Goal: Task Accomplishment & Management: Use online tool/utility

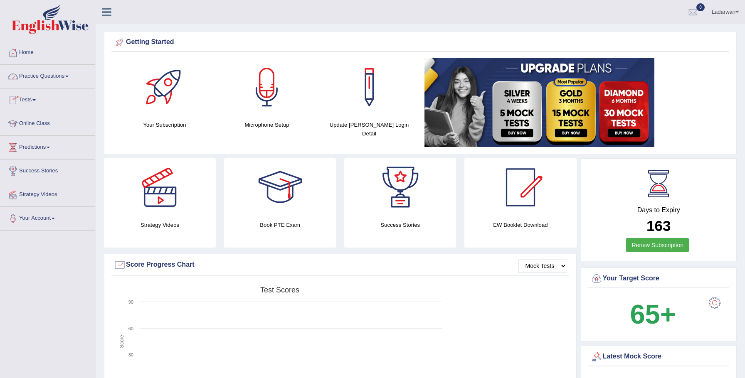
click at [48, 76] on link "Practice Questions" at bounding box center [47, 75] width 95 height 21
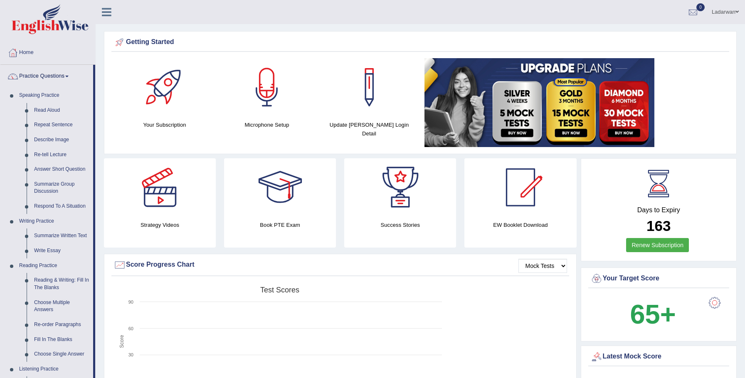
drag, startPoint x: 47, startPoint y: 76, endPoint x: 41, endPoint y: 84, distance: 9.9
click at [46, 76] on link "Practice Questions" at bounding box center [46, 75] width 93 height 21
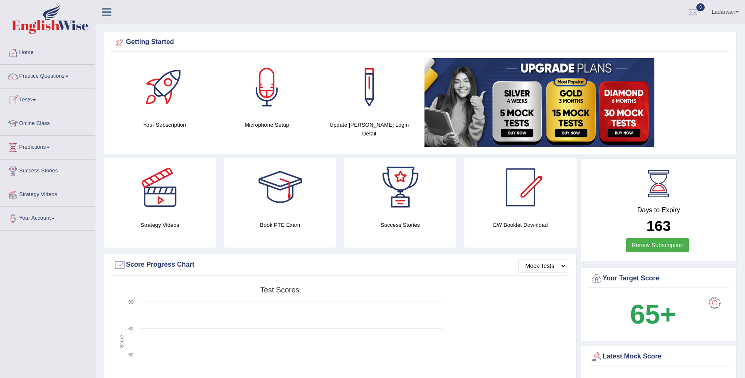
click at [32, 100] on link "Tests" at bounding box center [47, 99] width 95 height 21
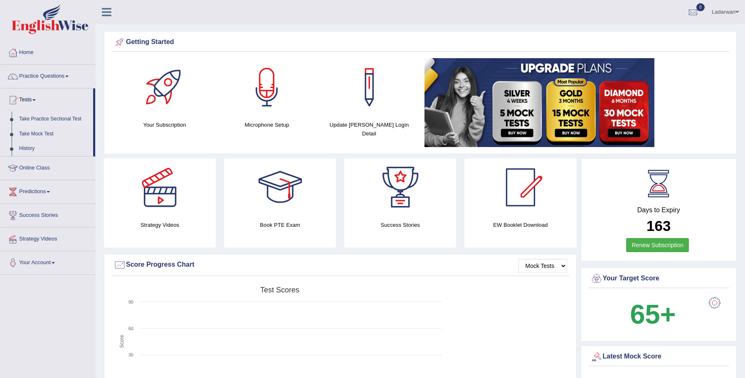
click at [61, 119] on link "Take Practice Sectional Test" at bounding box center [54, 119] width 78 height 15
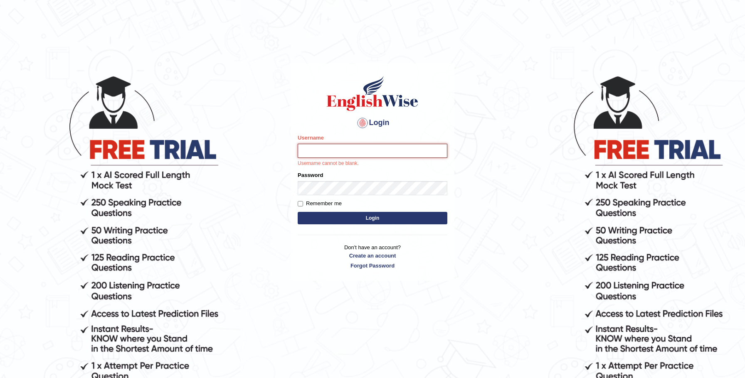
type input "Ladarwan"
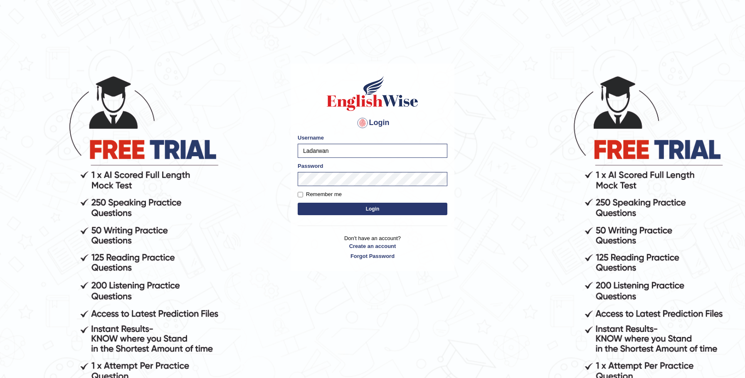
click at [371, 210] on button "Login" at bounding box center [373, 209] width 150 height 12
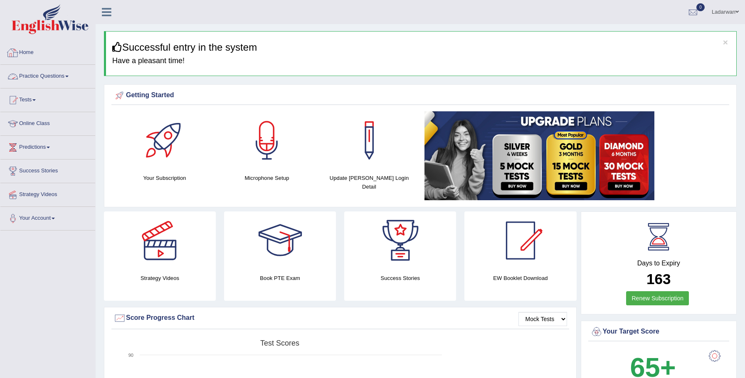
click at [62, 74] on link "Practice Questions" at bounding box center [47, 75] width 95 height 21
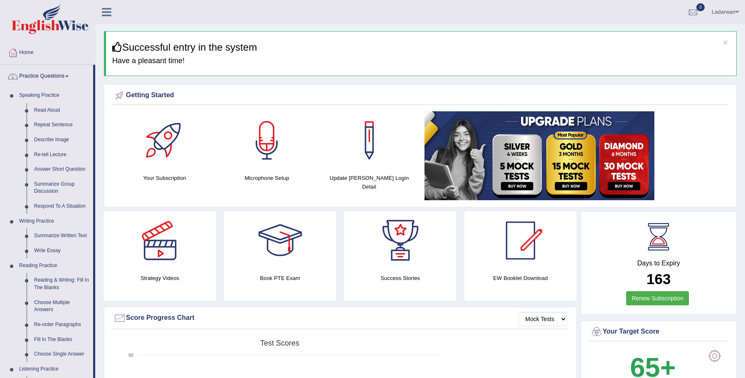
click at [62, 74] on link "Practice Questions" at bounding box center [46, 75] width 93 height 21
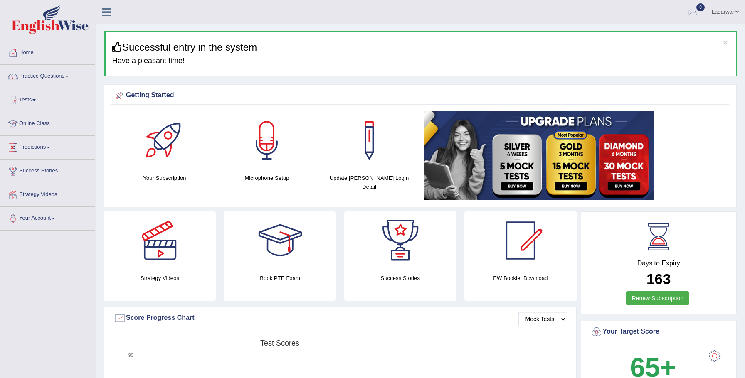
click at [30, 99] on link "Tests" at bounding box center [47, 99] width 95 height 21
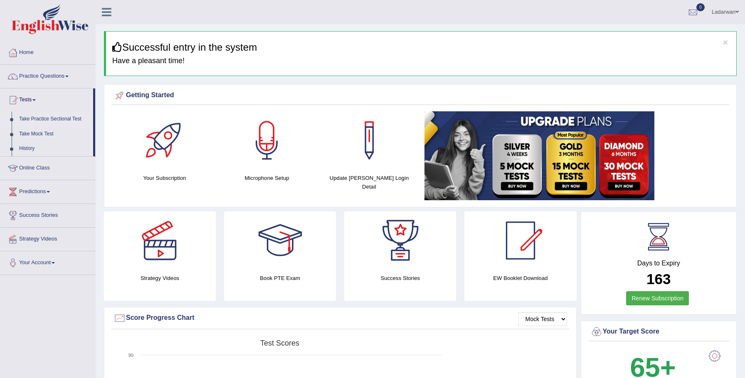
click at [57, 120] on link "Take Practice Sectional Test" at bounding box center [54, 119] width 78 height 15
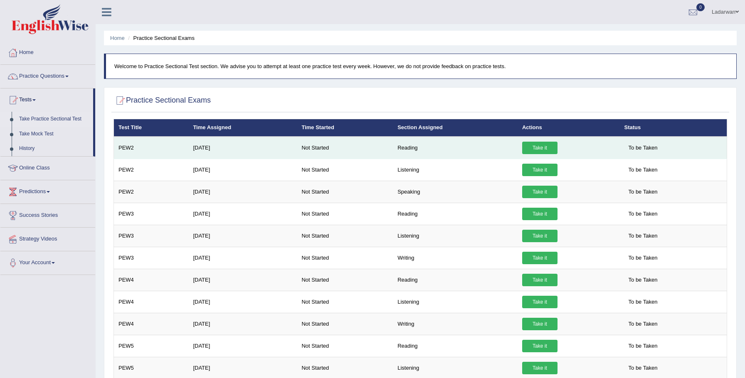
click at [539, 148] on link "Take it" at bounding box center [539, 148] width 35 height 12
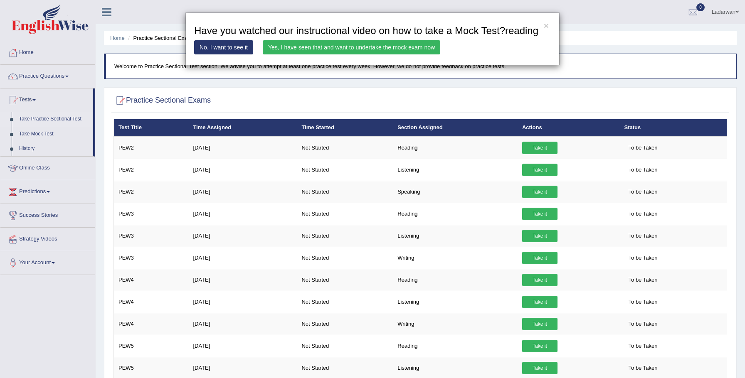
click at [336, 54] on link "Yes, I have seen that and want to undertake the mock exam now" at bounding box center [351, 47] width 177 height 14
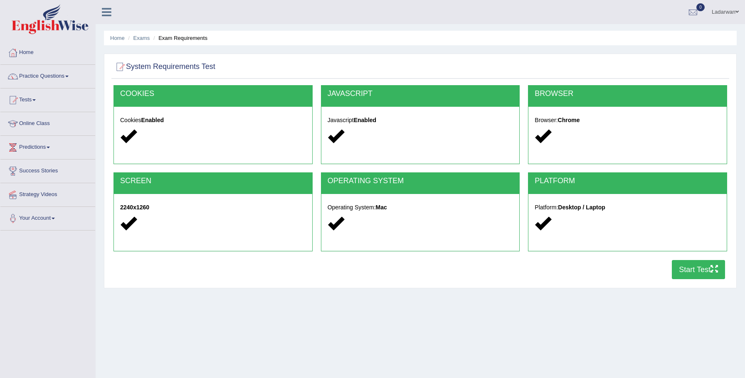
click at [702, 272] on button "Start Test" at bounding box center [698, 269] width 53 height 19
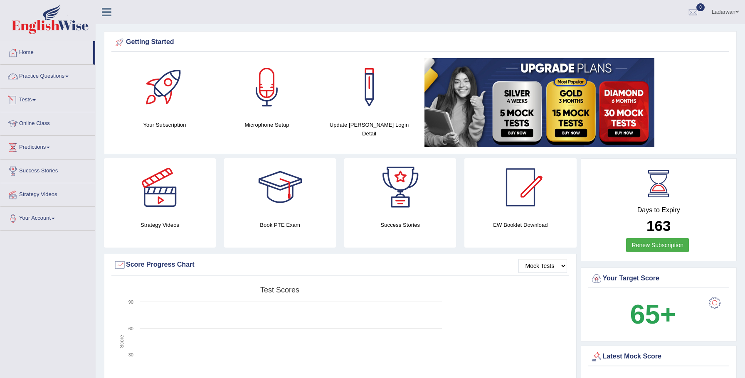
click at [30, 97] on link "Tests" at bounding box center [47, 99] width 95 height 21
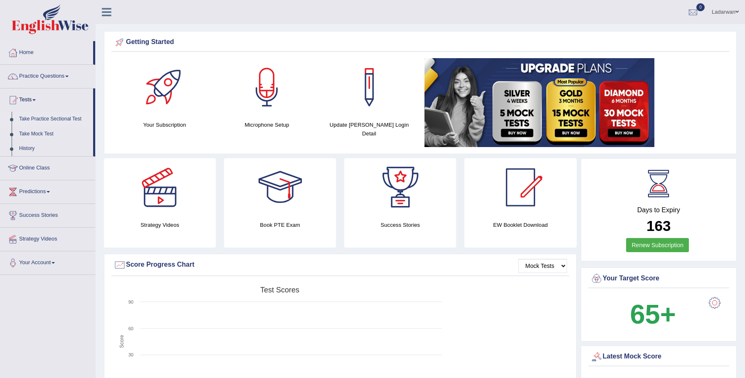
click at [58, 119] on link "Take Practice Sectional Test" at bounding box center [54, 119] width 78 height 15
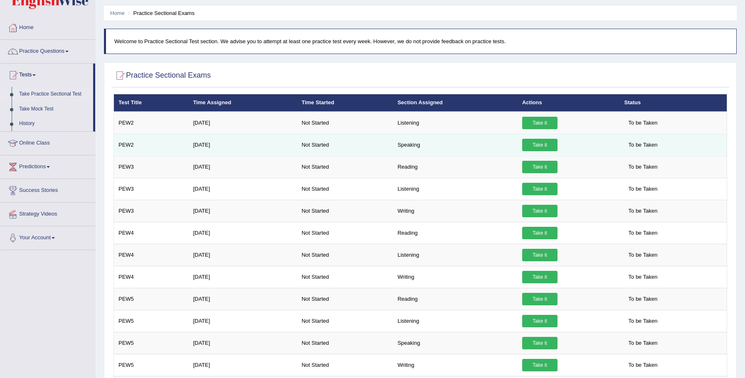
scroll to position [25, 0]
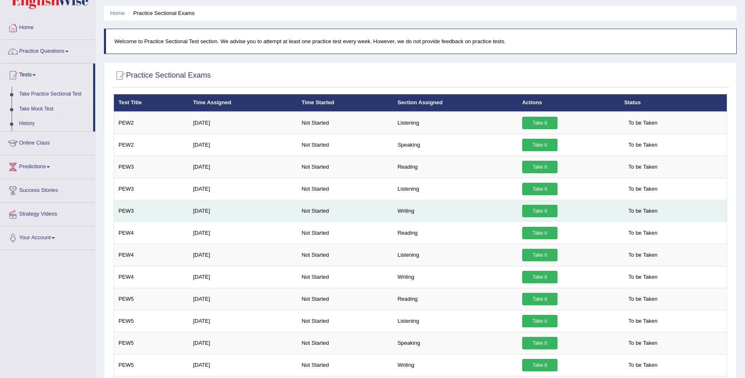
click at [546, 210] on link "Take it" at bounding box center [539, 211] width 35 height 12
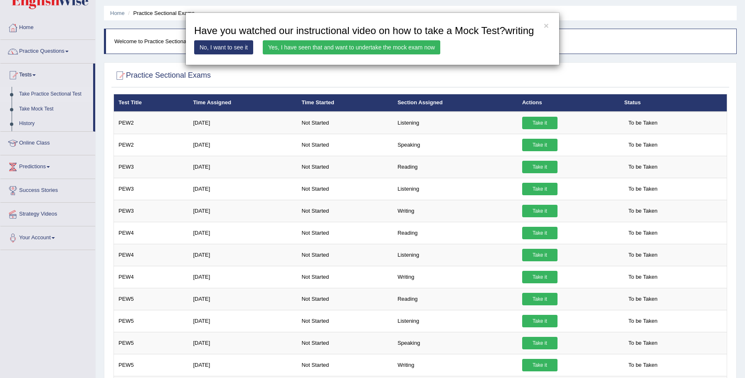
click at [391, 54] on link "Yes, I have seen that and want to undertake the mock exam now" at bounding box center [351, 47] width 177 height 14
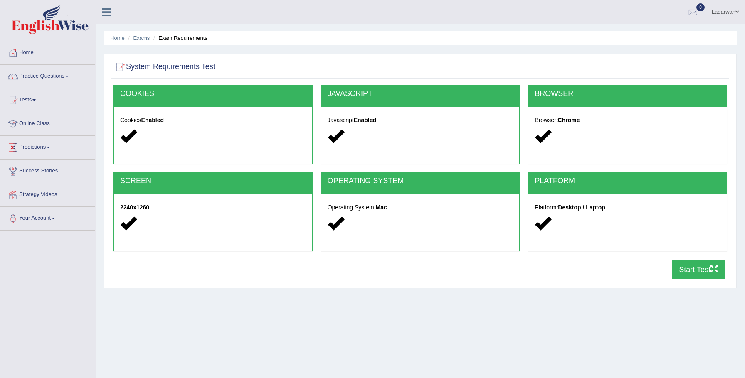
click at [704, 269] on button "Start Test" at bounding box center [698, 269] width 53 height 19
